Goal: Information Seeking & Learning: Learn about a topic

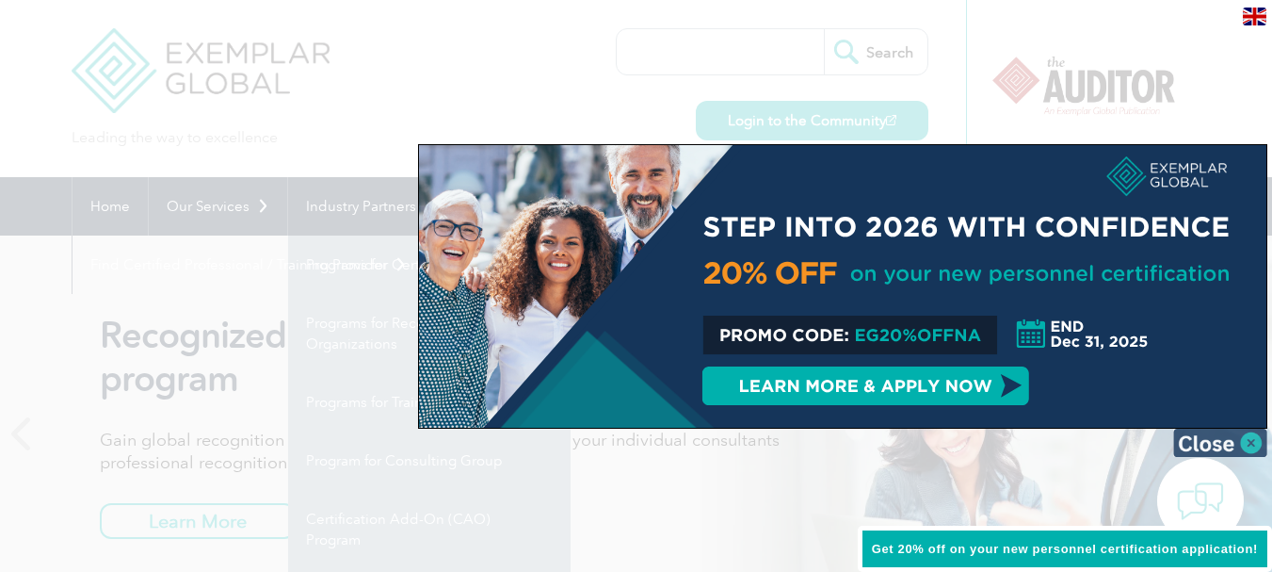
click at [1251, 438] on img at bounding box center [1221, 443] width 94 height 28
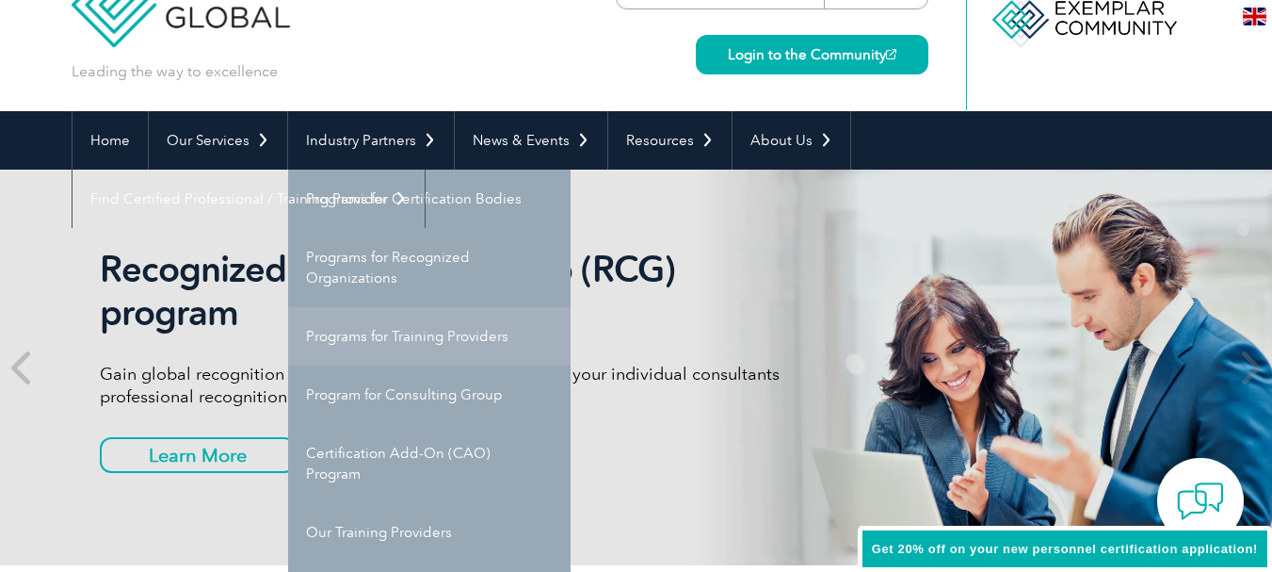
scroll to position [188, 0]
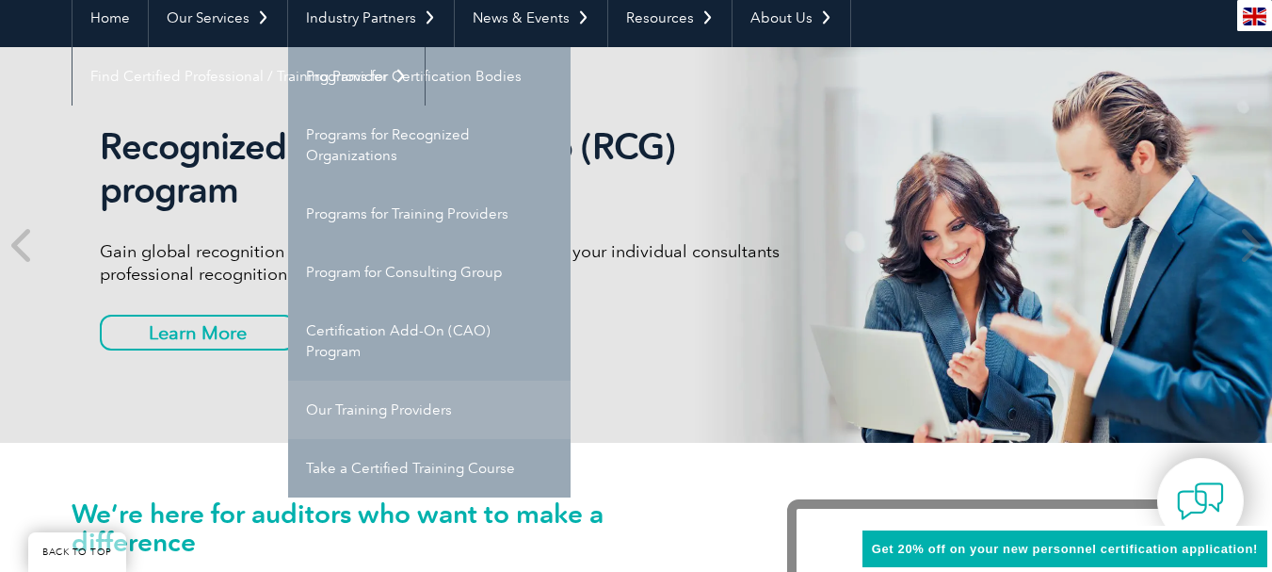
click at [400, 410] on link "Our Training Providers" at bounding box center [429, 410] width 283 height 58
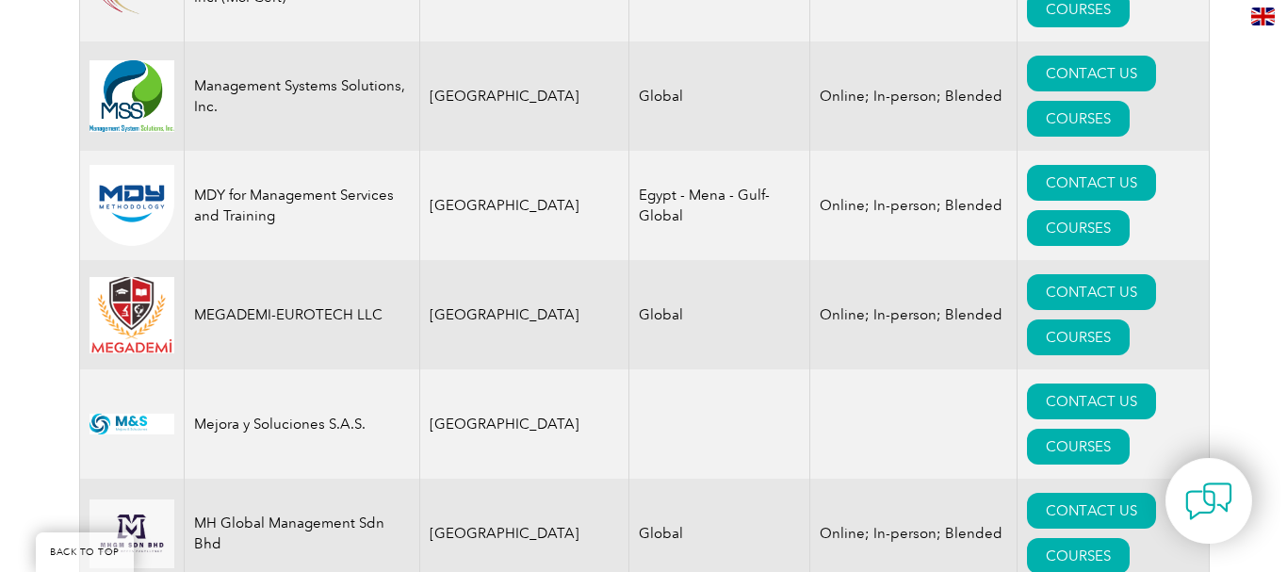
scroll to position [18794, 0]
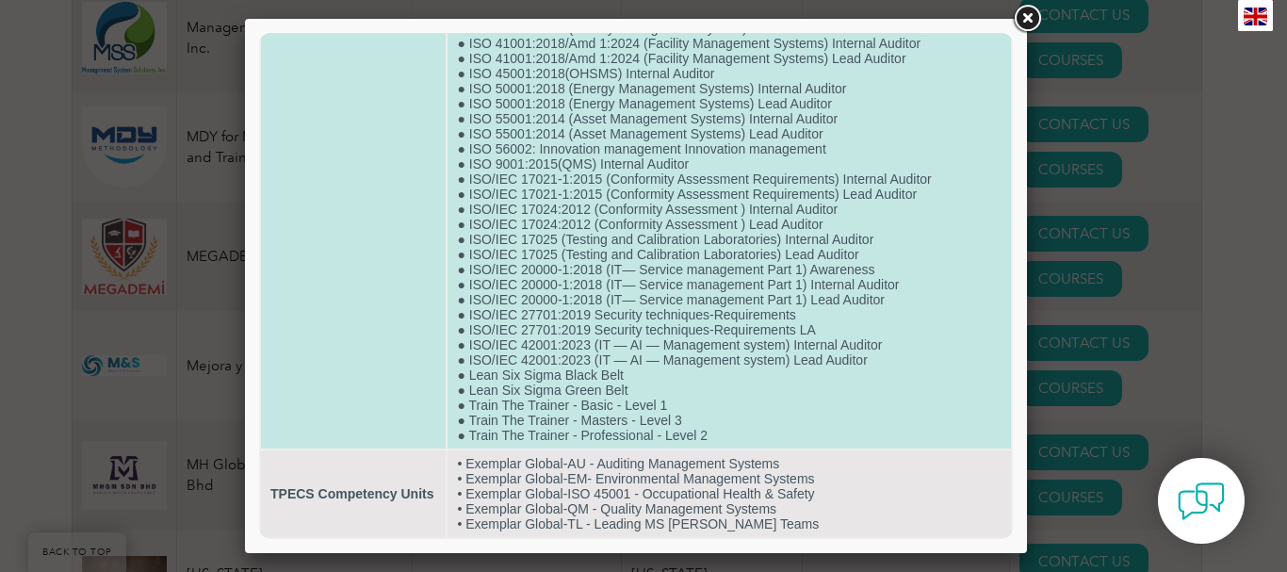
scroll to position [851, 0]
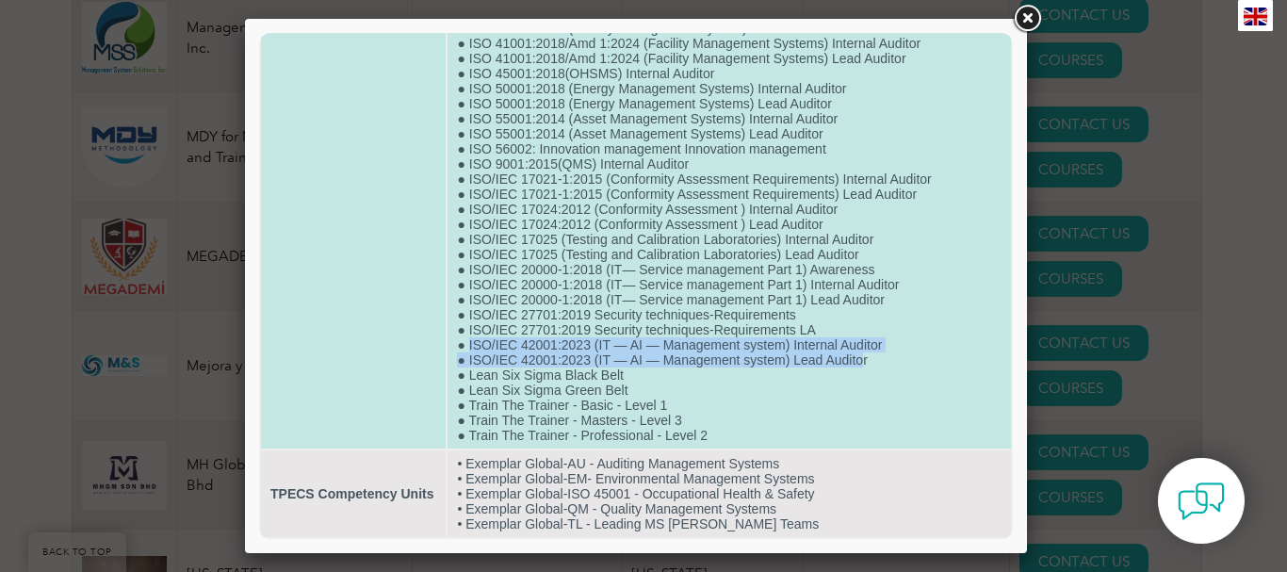
drag, startPoint x: 464, startPoint y: 346, endPoint x: 835, endPoint y: 345, distance: 371.1
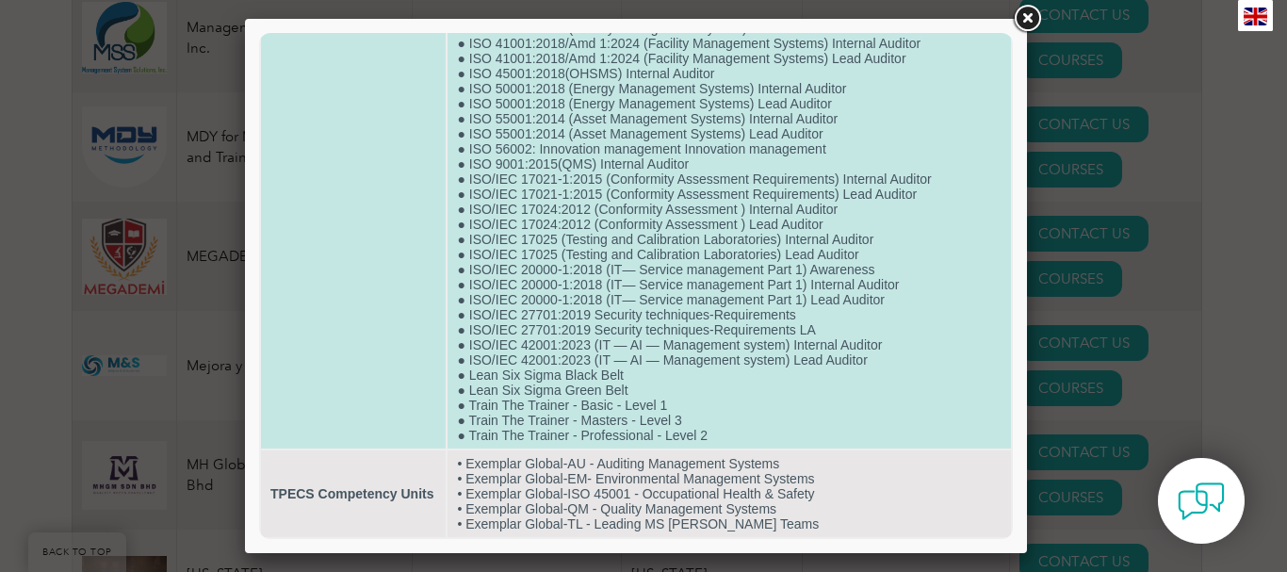
drag, startPoint x: 930, startPoint y: 347, endPoint x: 832, endPoint y: 334, distance: 98.7
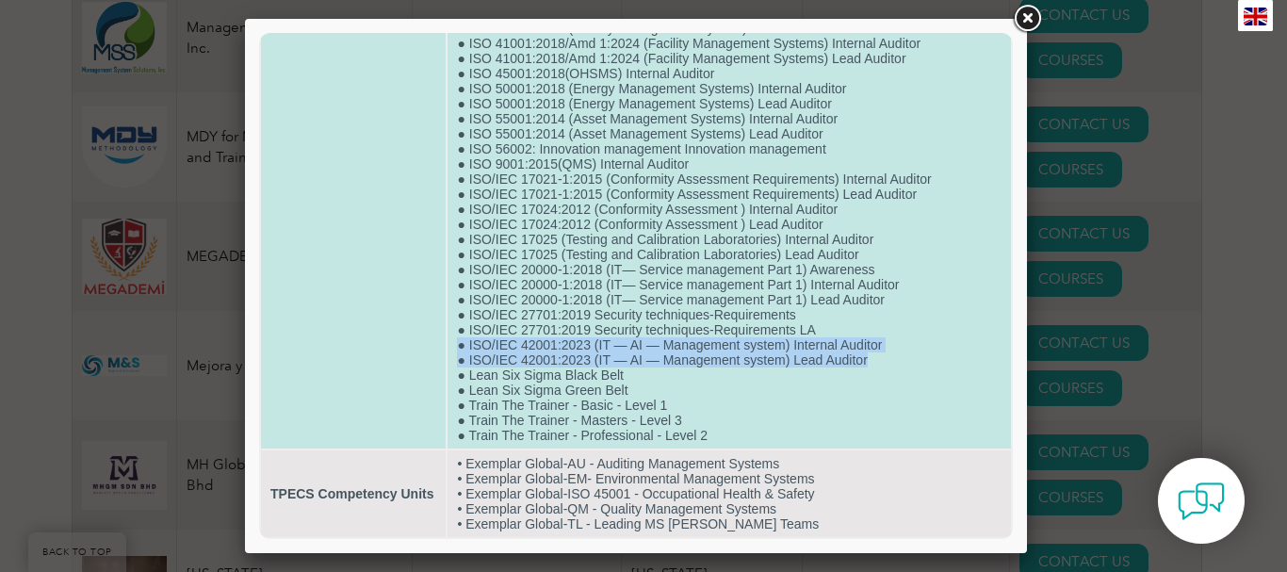
drag, startPoint x: 454, startPoint y: 345, endPoint x: 909, endPoint y: 357, distance: 455.1
copy td "● ISO/IEC 42001:2023 (IT — AI — Management system) Internal Auditor ● ISO/IEC 4…"
